Goal: Task Accomplishment & Management: Use online tool/utility

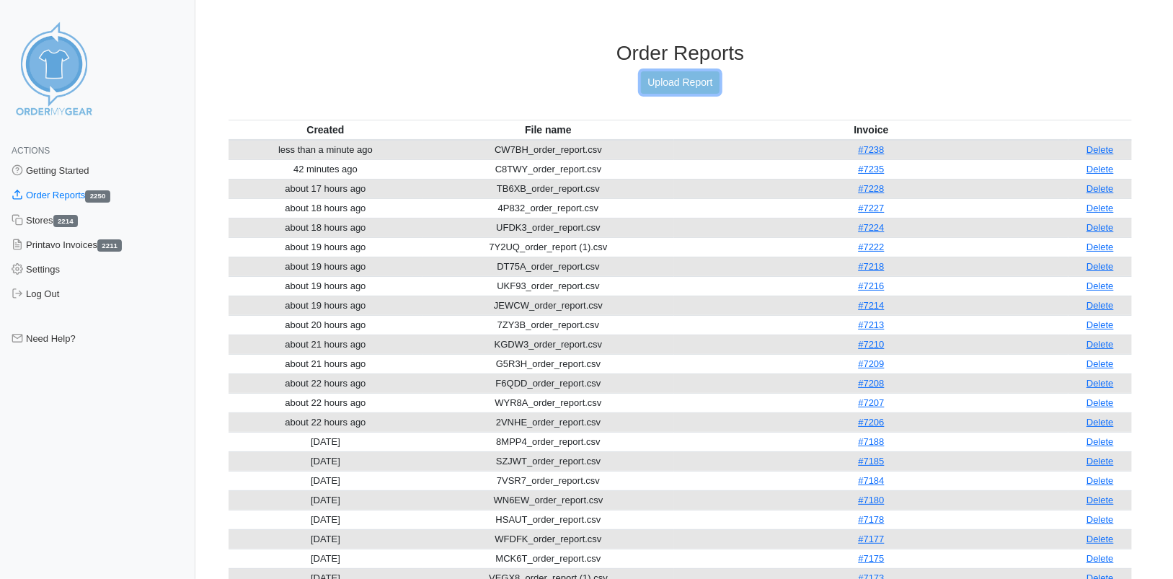
click at [706, 81] on link "Upload Report" at bounding box center [680, 82] width 78 height 22
click at [679, 81] on link "Upload Report" at bounding box center [680, 82] width 78 height 22
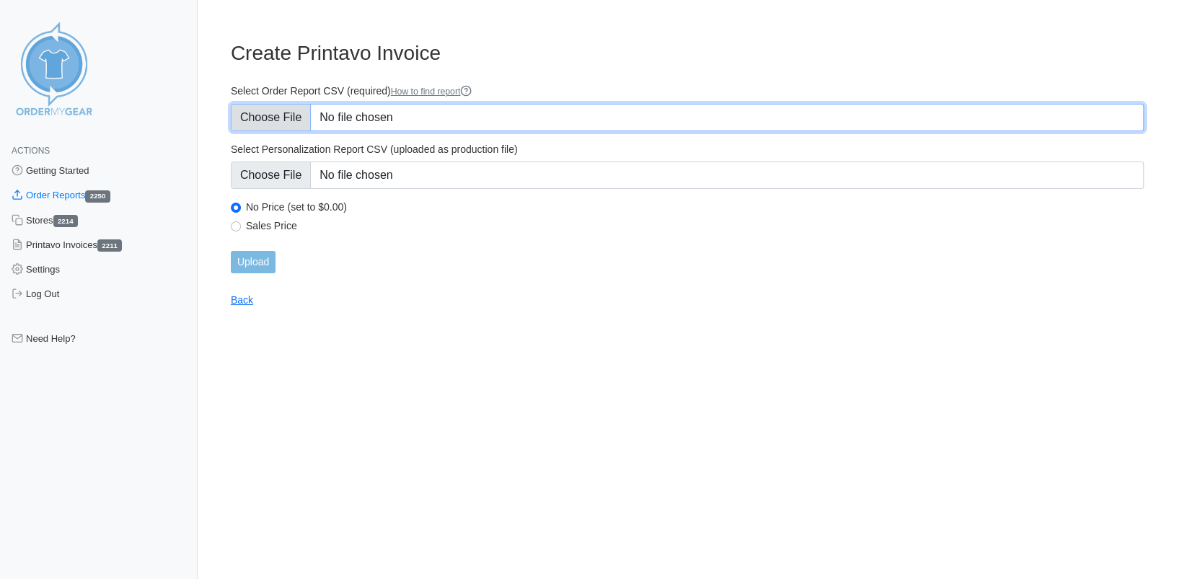
click at [303, 116] on input "Select Order Report CSV (required) How to find report" at bounding box center [687, 117] width 913 height 27
type input "C:\fakepath\34HDE_order_report.csv"
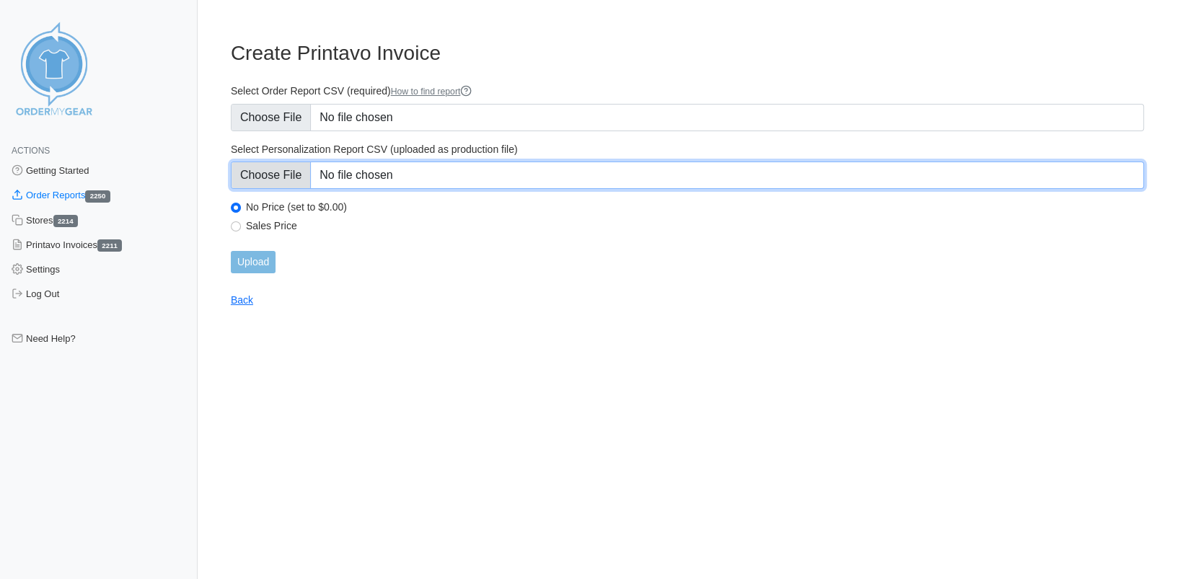
click at [292, 182] on input "Select Personalization Report CSV (uploaded as production file)" at bounding box center [687, 175] width 913 height 27
type input "C:\fakepath\34HDE_personalization_report.csv"
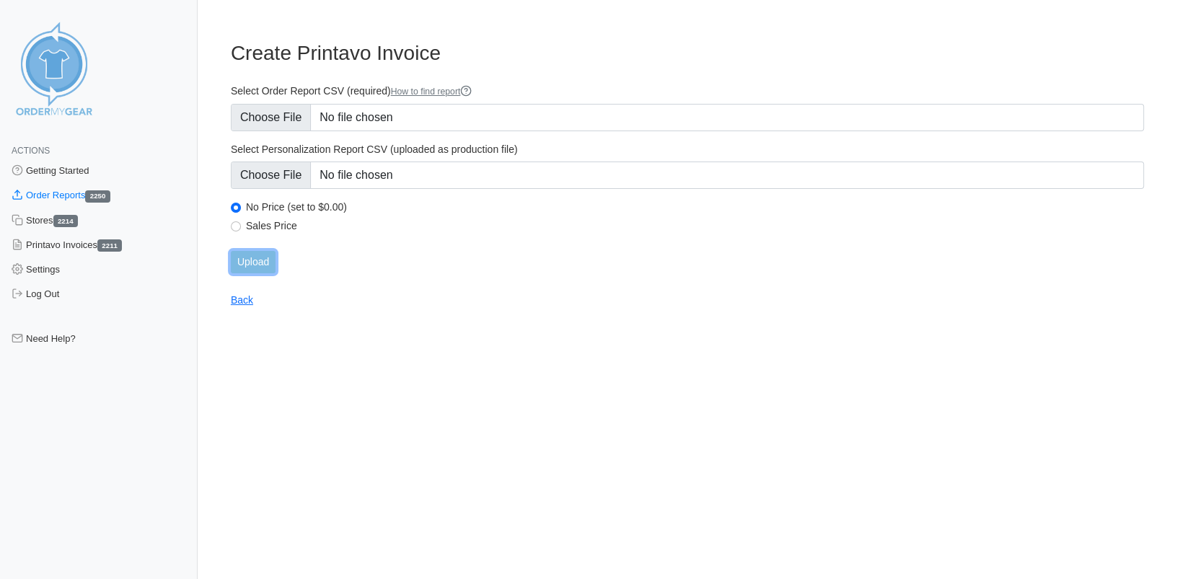
click at [255, 257] on input "Upload" at bounding box center [253, 262] width 45 height 22
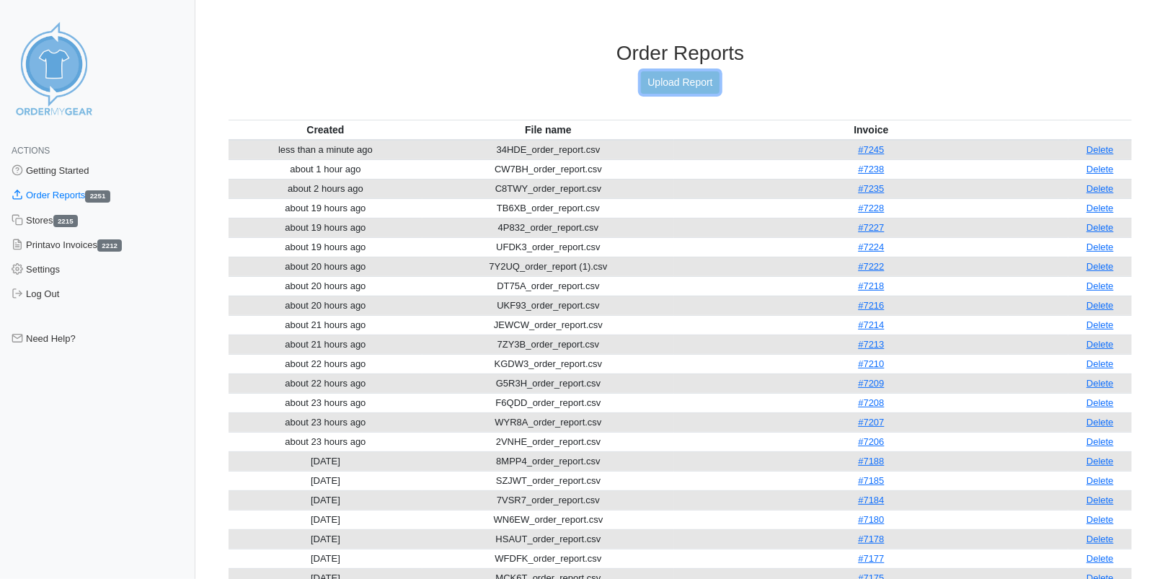
click at [688, 76] on link "Upload Report" at bounding box center [680, 82] width 78 height 22
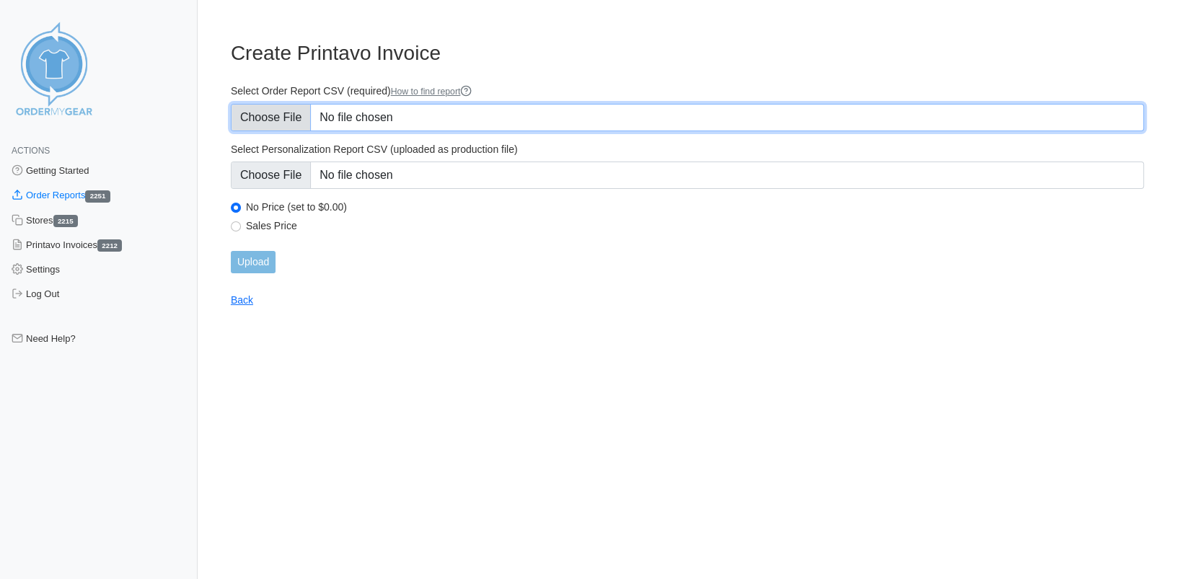
click at [265, 116] on input "Select Order Report CSV (required) How to find report" at bounding box center [687, 117] width 913 height 27
click at [266, 118] on input "Select Order Report CSV (required) How to find report" at bounding box center [687, 117] width 913 height 27
click at [266, 119] on input "Select Order Report CSV (required) How to find report" at bounding box center [687, 117] width 913 height 27
click at [281, 118] on input "Select Order Report CSV (required) How to find report" at bounding box center [687, 117] width 913 height 27
type input "C:\fakepath\MN3ZA_personalization_report.csv"
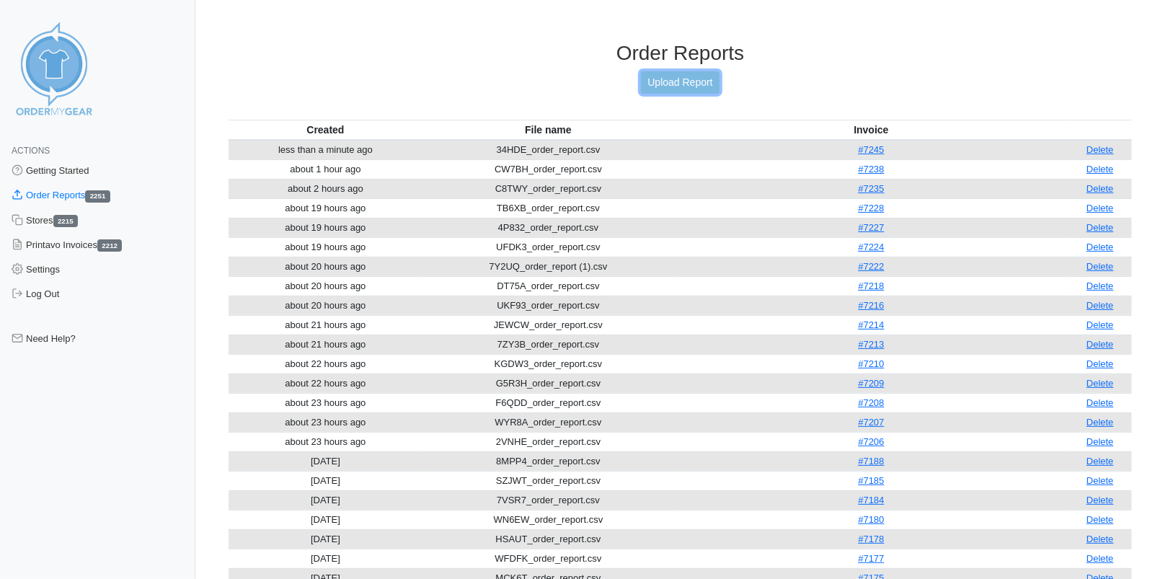
click at [698, 81] on link "Upload Report" at bounding box center [680, 82] width 78 height 22
click at [883, 151] on link "#7245" at bounding box center [871, 149] width 26 height 11
click at [699, 85] on link "Upload Report" at bounding box center [680, 82] width 78 height 22
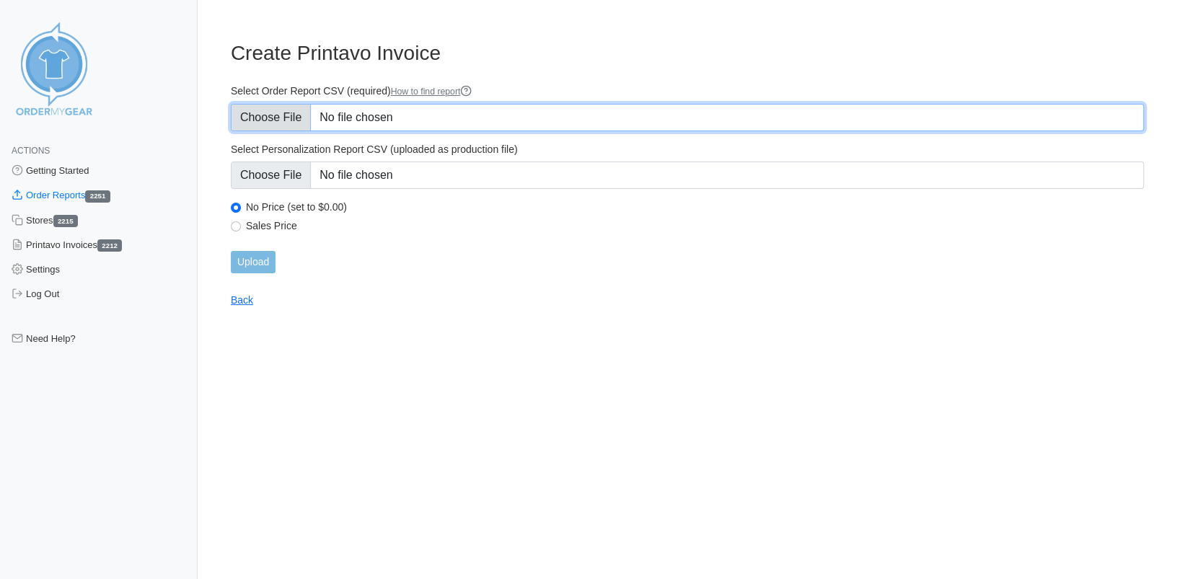
click at [280, 113] on input "Select Order Report CSV (required) How to find report" at bounding box center [687, 117] width 913 height 27
type input "C:\fakepath\MN3ZA_order_report (2).csv"
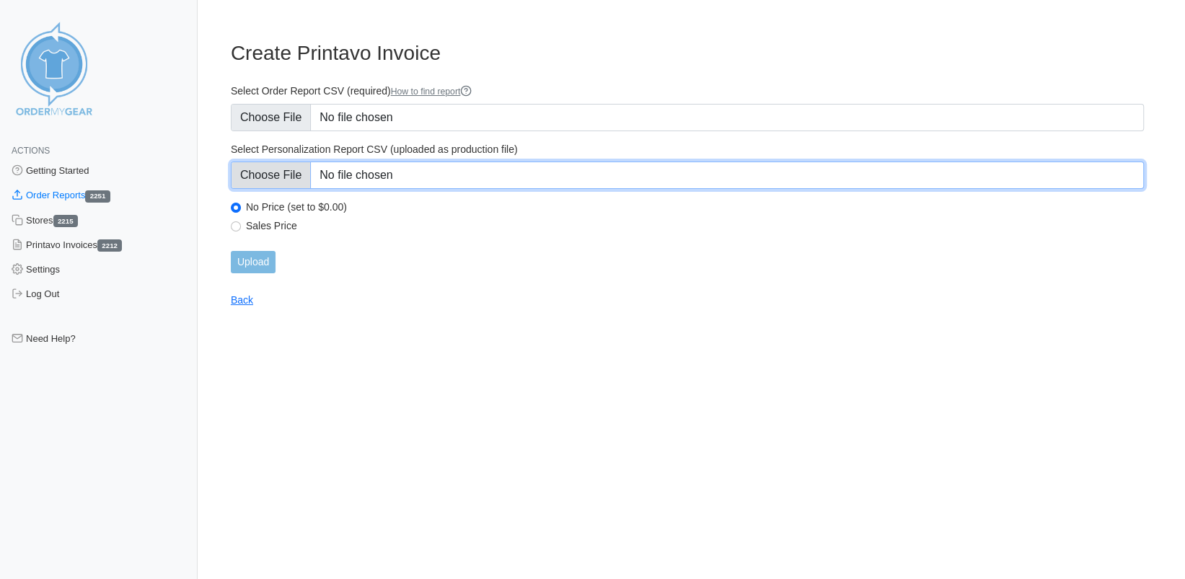
click at [280, 184] on input "Select Personalization Report CSV (uploaded as production file)" at bounding box center [687, 175] width 913 height 27
type input "C:\fakepath\MN3ZA_personalization_report (1).csv"
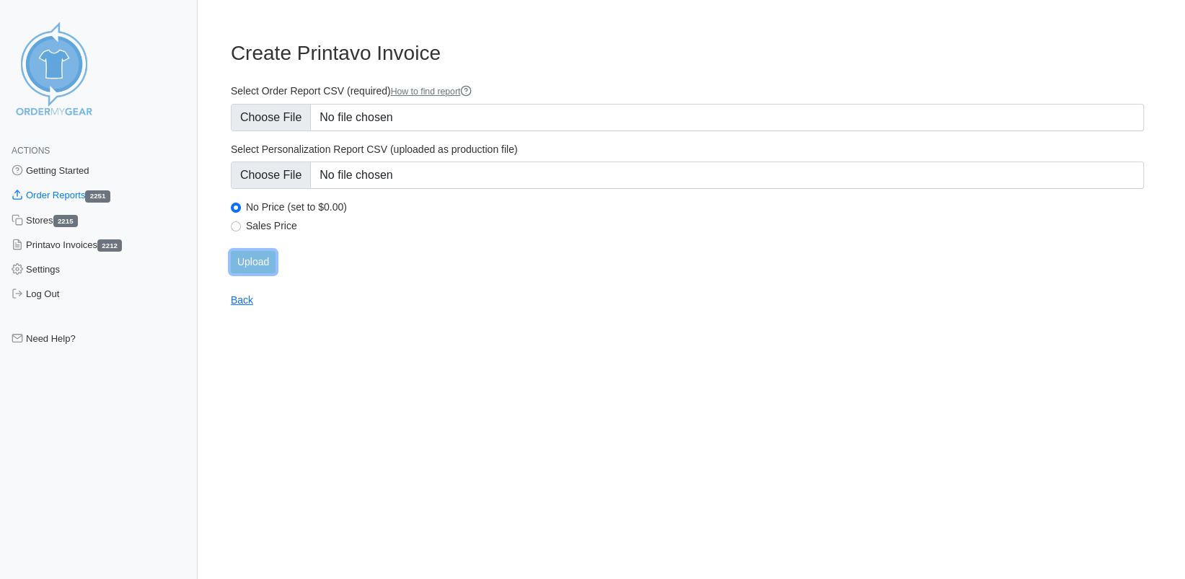
click at [257, 262] on input "Upload" at bounding box center [253, 262] width 45 height 22
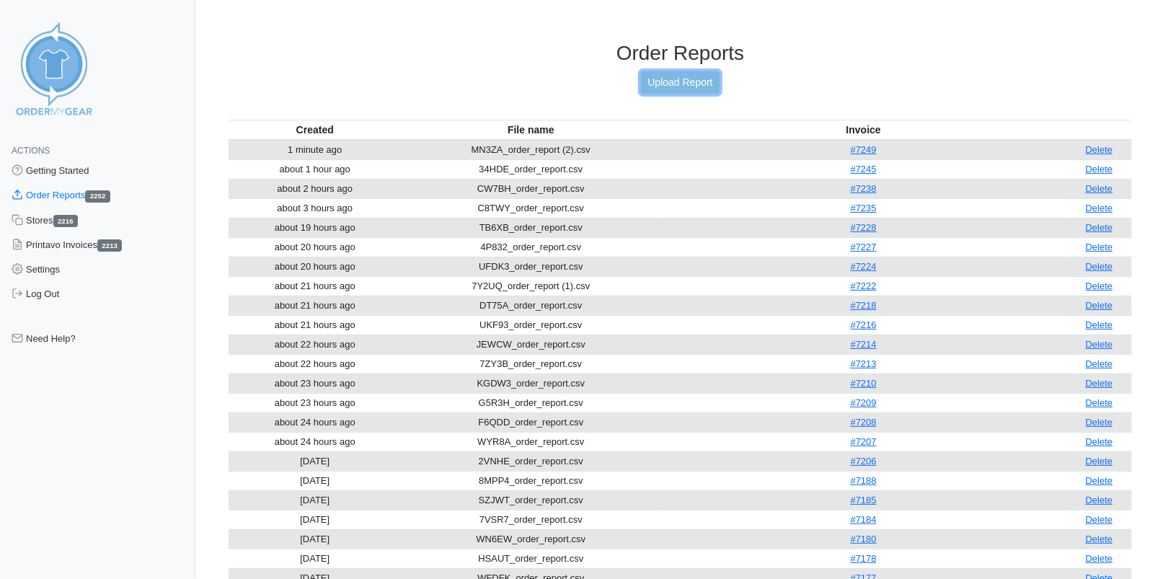
click at [666, 81] on link "Upload Report" at bounding box center [680, 82] width 78 height 22
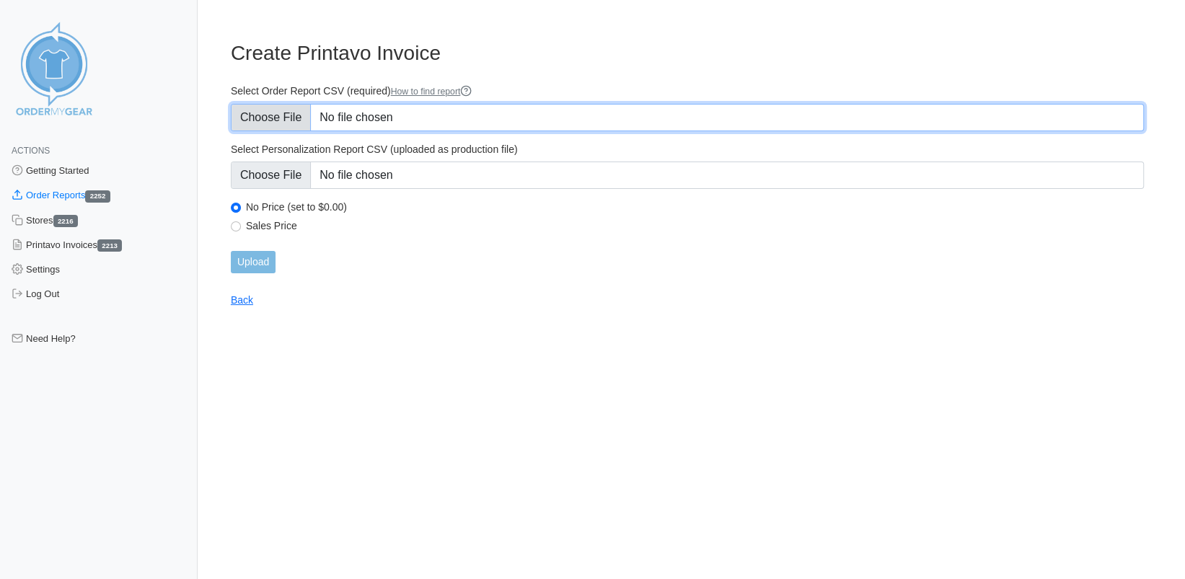
click at [279, 123] on input "Select Order Report CSV (required) How to find report" at bounding box center [687, 117] width 913 height 27
type input "C:\fakepath\XVZCV_order_report.csv"
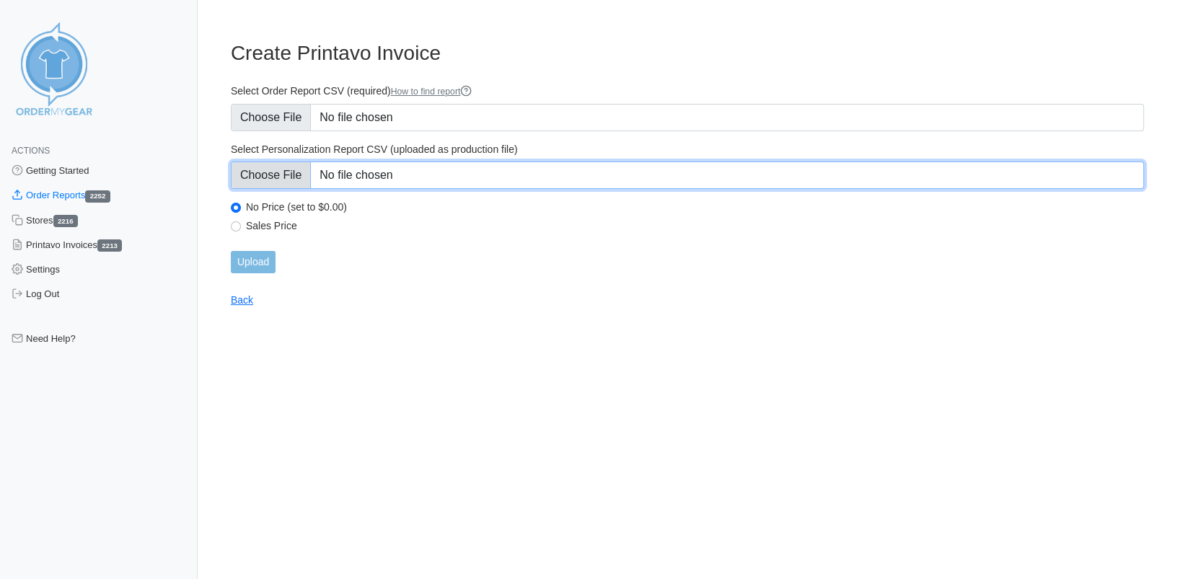
click at [262, 178] on input "Select Personalization Report CSV (uploaded as production file)" at bounding box center [687, 175] width 913 height 27
type input "C:\fakepath\XVZCV_personalization_report (1).csv"
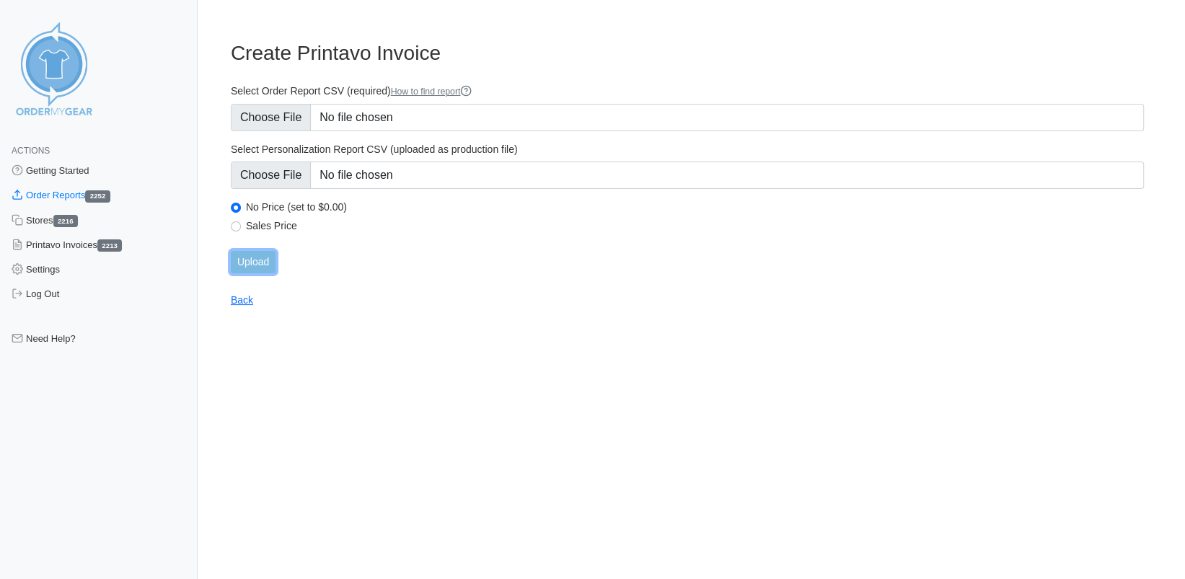
click at [247, 262] on input "Upload" at bounding box center [253, 262] width 45 height 22
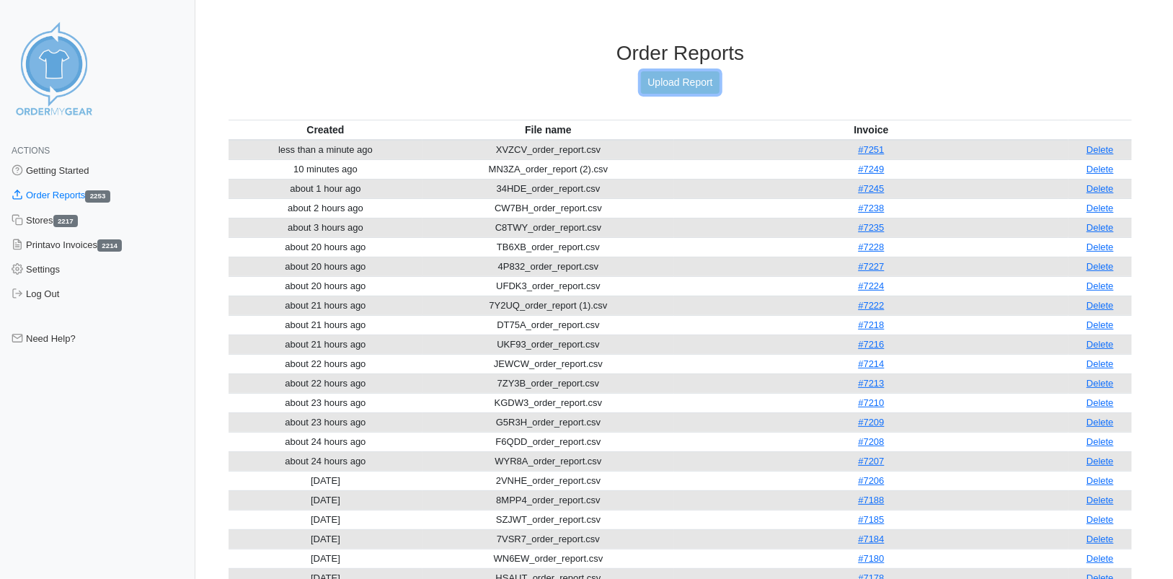
click at [679, 79] on link "Upload Report" at bounding box center [680, 82] width 78 height 22
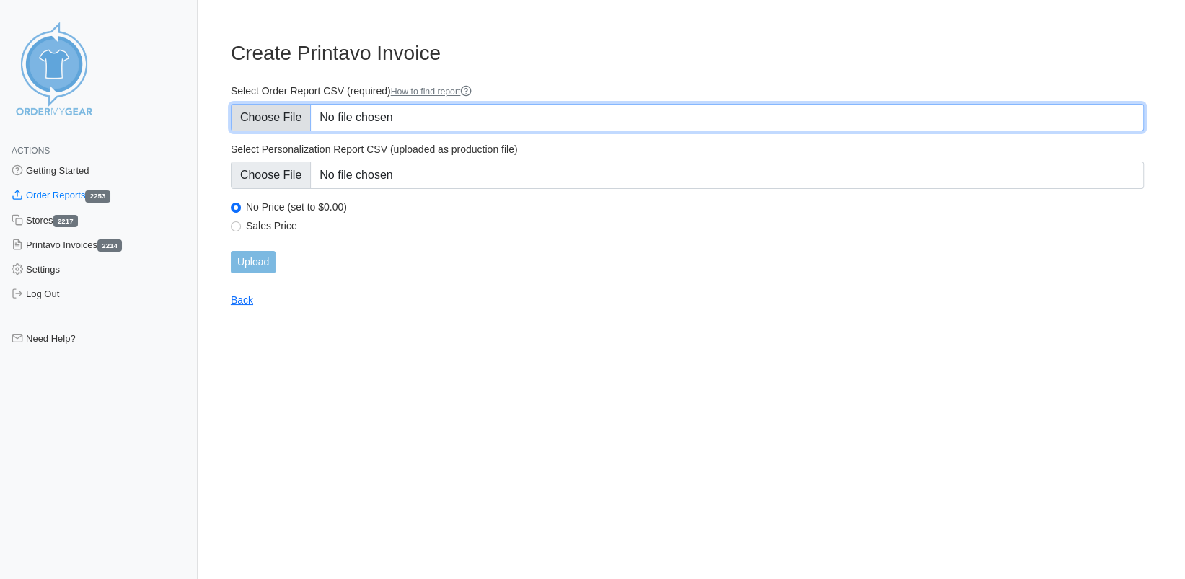
click at [272, 115] on input "Select Order Report CSV (required) How to find report" at bounding box center [687, 117] width 913 height 27
type input "C:\fakepath\5T8RM_order_report.csv"
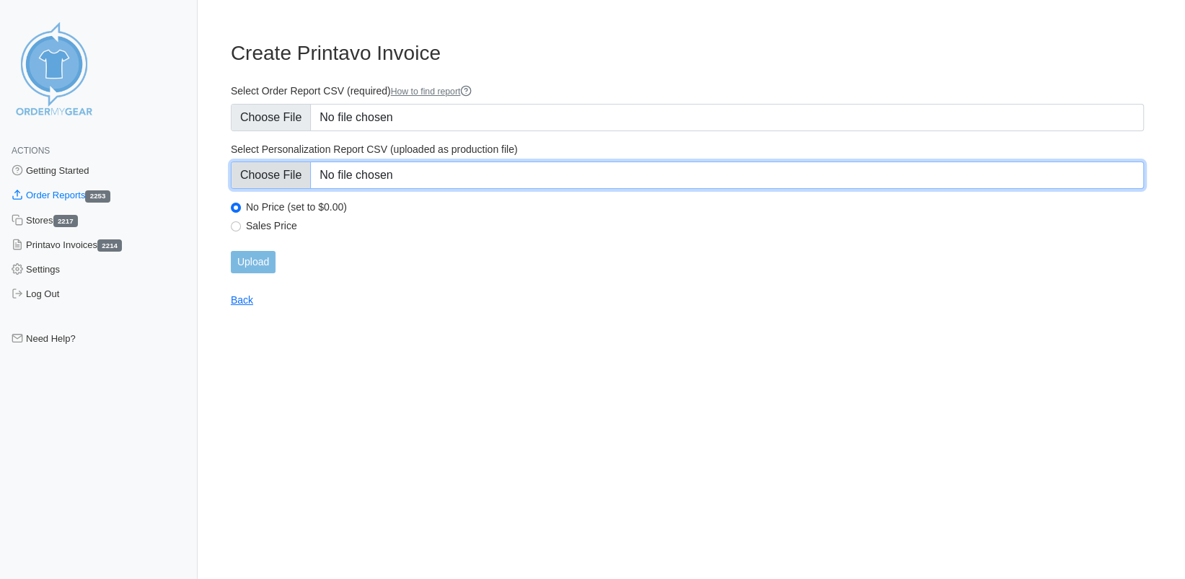
click at [250, 177] on input "Select Personalization Report CSV (uploaded as production file)" at bounding box center [687, 175] width 913 height 27
type input "C:\fakepath\5T8RM_personalization_report.csv"
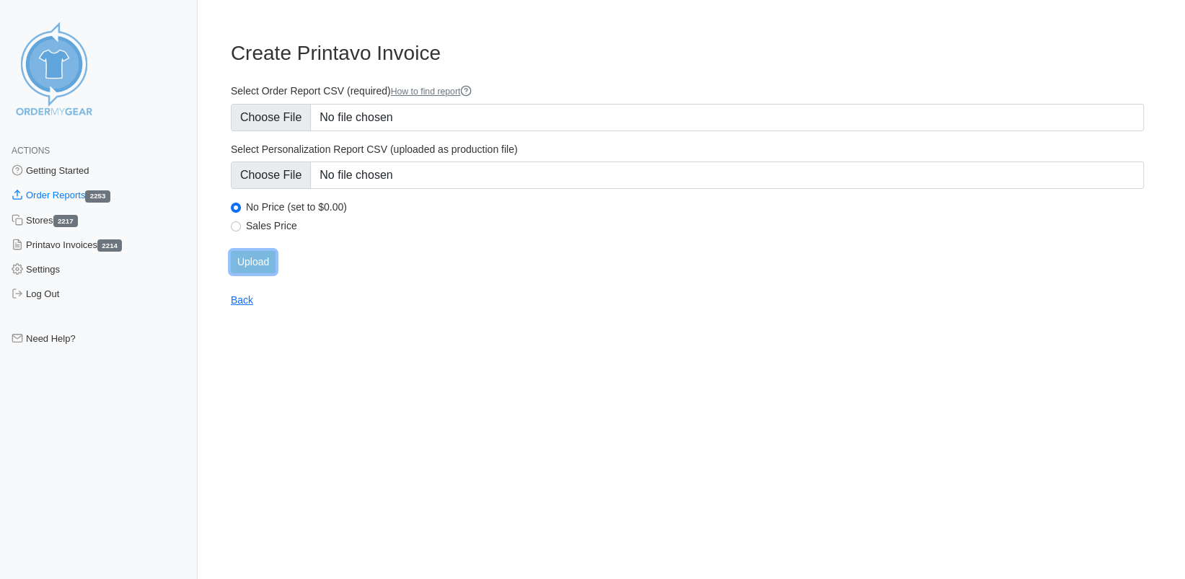
click at [262, 263] on input "Upload" at bounding box center [253, 262] width 45 height 22
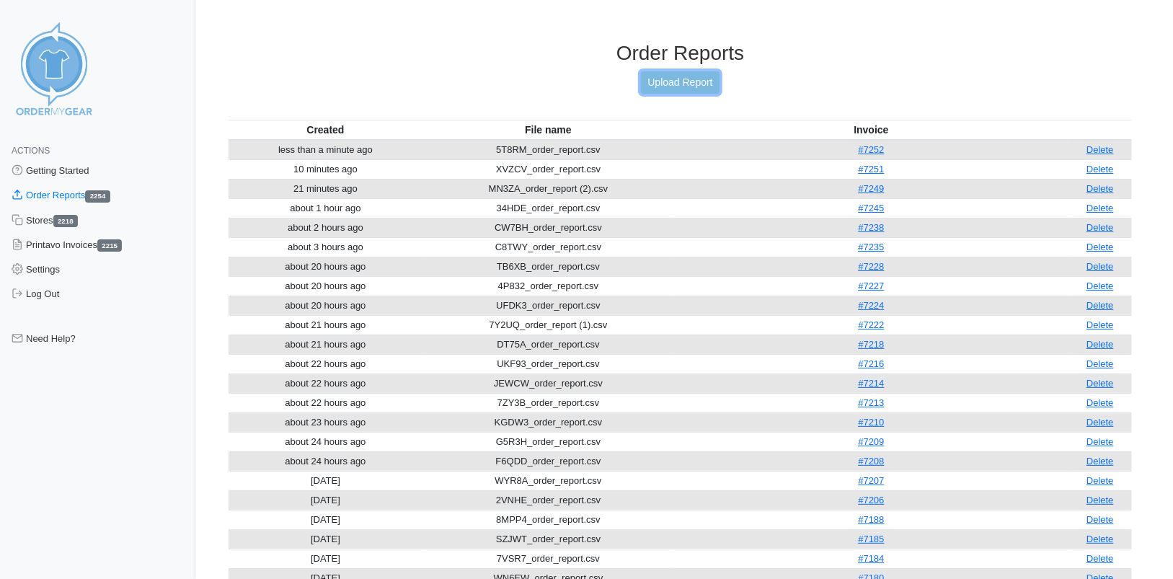
click at [673, 77] on link "Upload Report" at bounding box center [680, 82] width 78 height 22
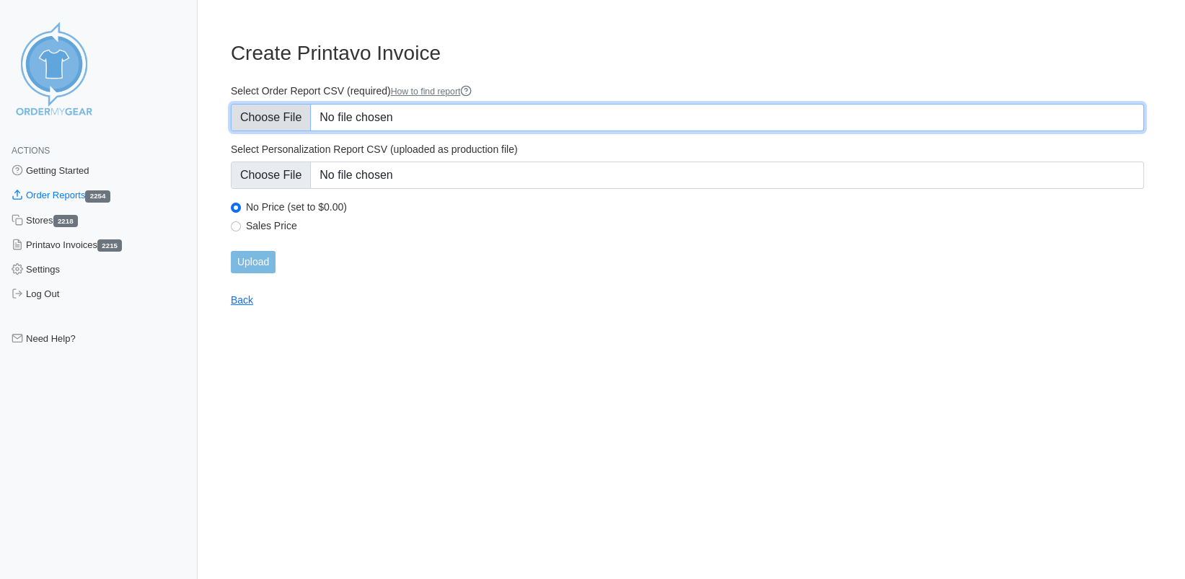
click at [270, 115] on input "Select Order Report CSV (required) How to find report" at bounding box center [687, 117] width 913 height 27
type input "C:\fakepath\RXXXB_order_report.csv"
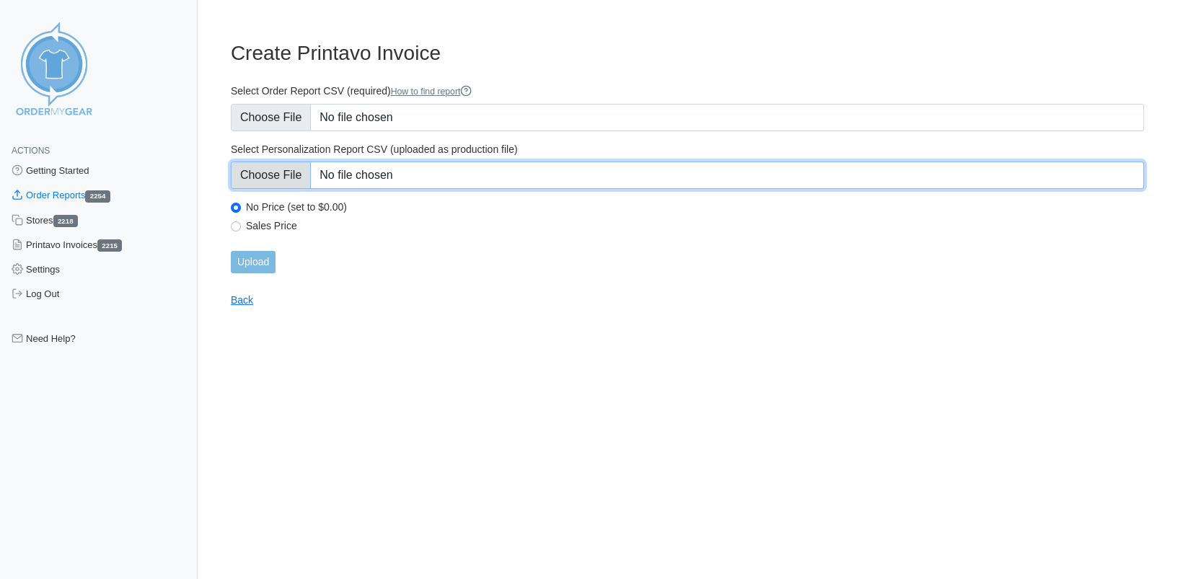
click at [280, 174] on input "Select Personalization Report CSV (uploaded as production file)" at bounding box center [687, 175] width 913 height 27
type input "C:\fakepath\RXXXB_personalization_report.csv"
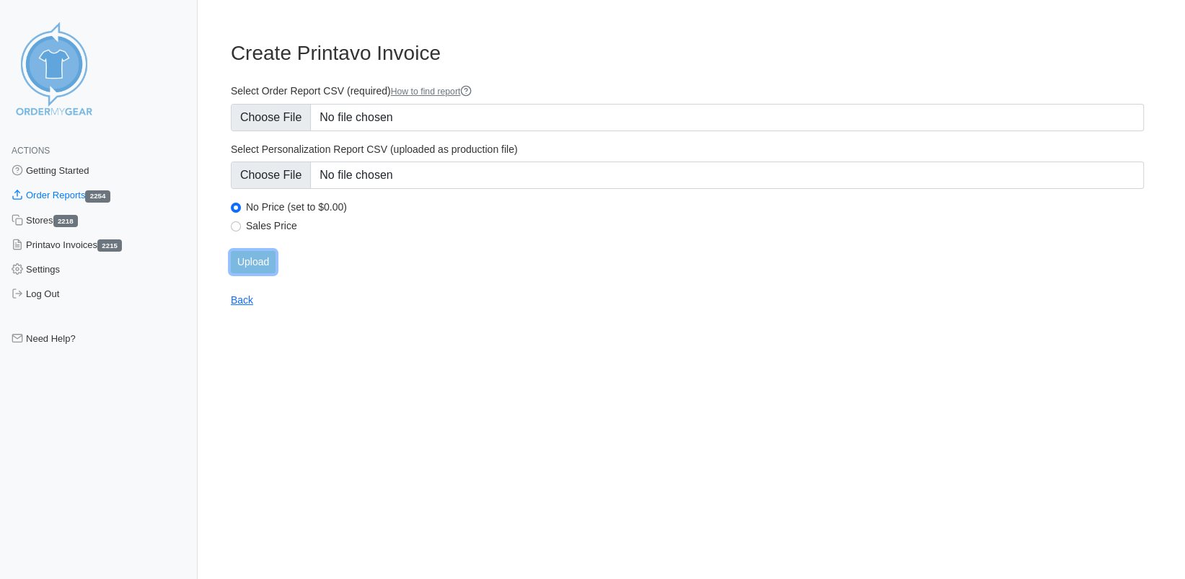
click at [265, 259] on input "Upload" at bounding box center [253, 262] width 45 height 22
